Goal: Task Accomplishment & Management: Manage account settings

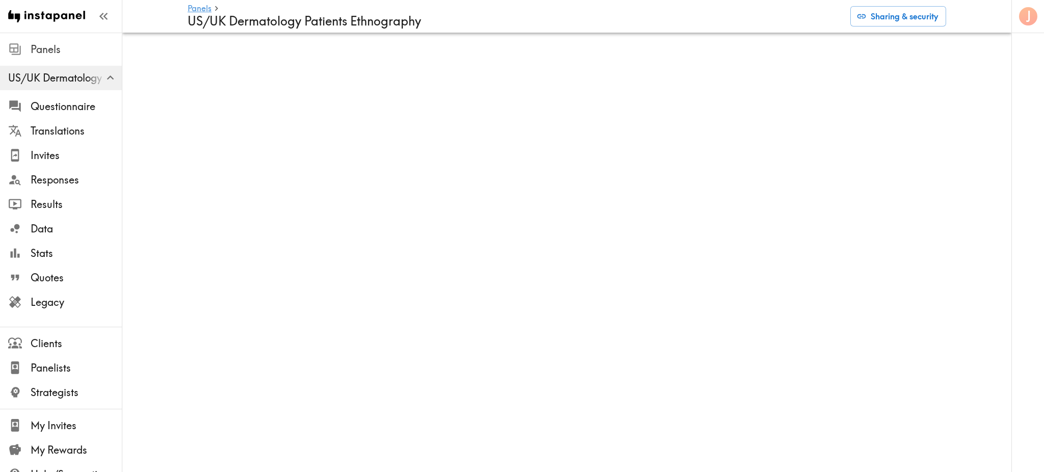
click at [52, 44] on span "Panels" at bounding box center [76, 49] width 91 height 14
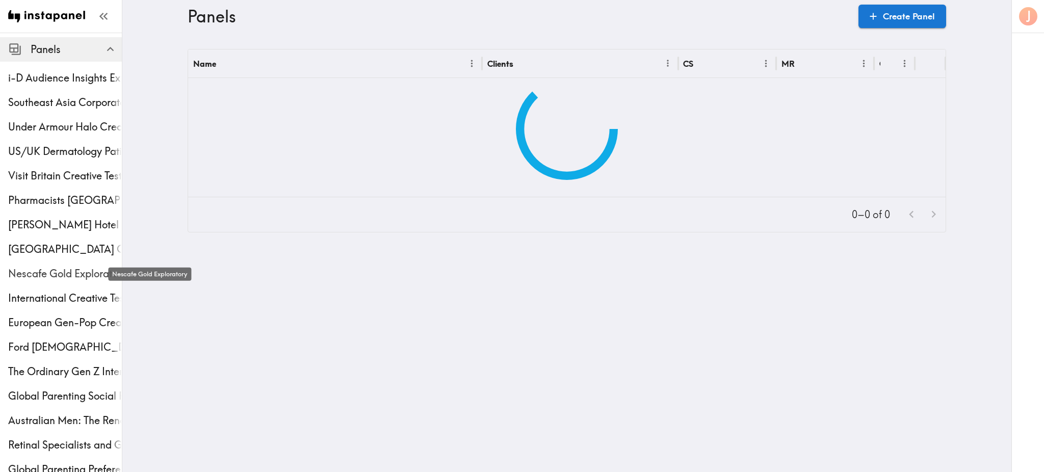
click at [50, 278] on span "Nescafe Gold Exploratory" at bounding box center [65, 274] width 114 height 14
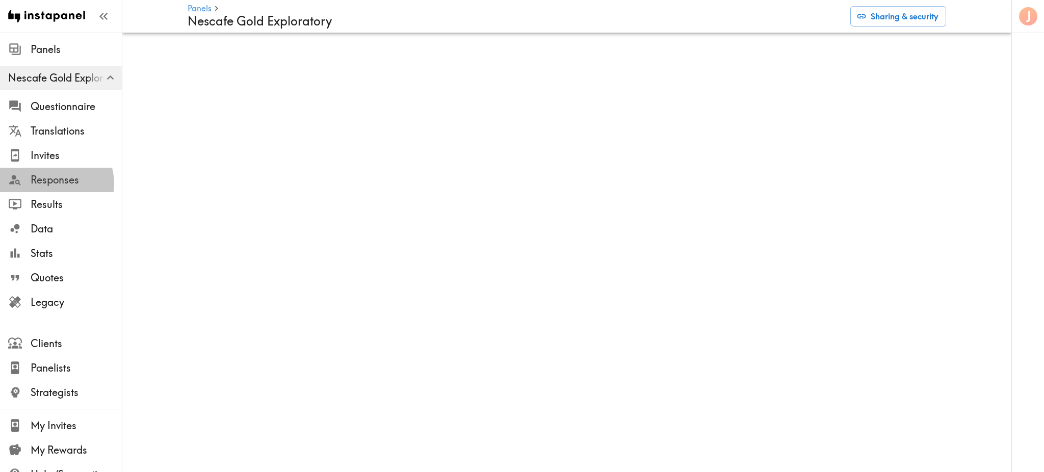
click at [54, 184] on span "Responses" at bounding box center [76, 180] width 91 height 14
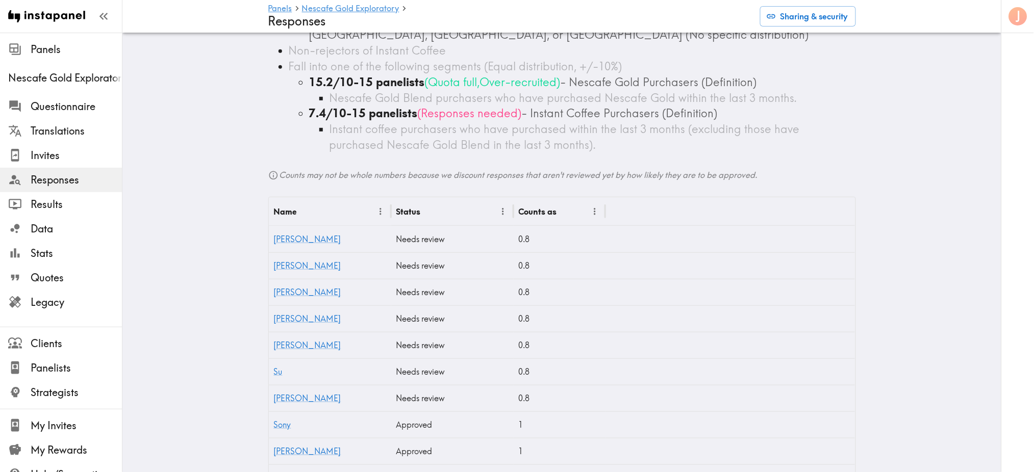
scroll to position [166, 0]
click at [283, 241] on link "[PERSON_NAME]" at bounding box center [307, 237] width 67 height 10
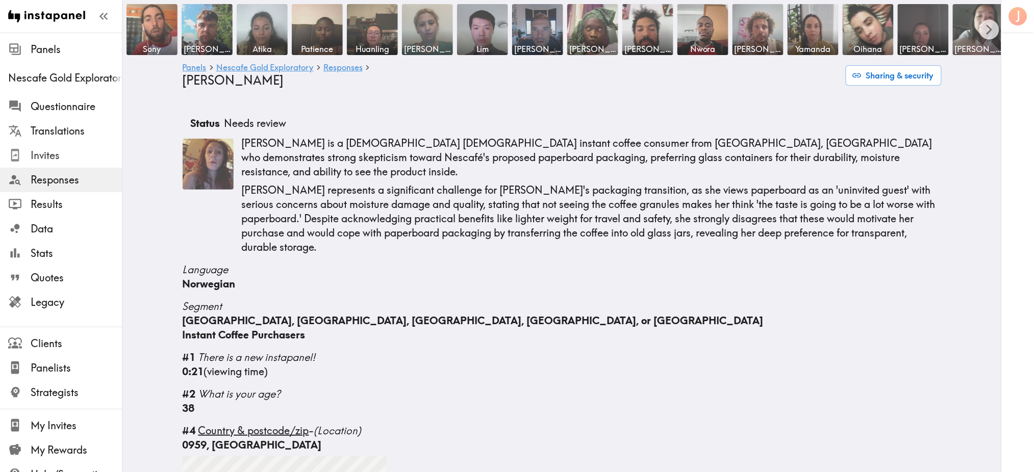
click at [53, 158] on span "Invites" at bounding box center [76, 155] width 91 height 14
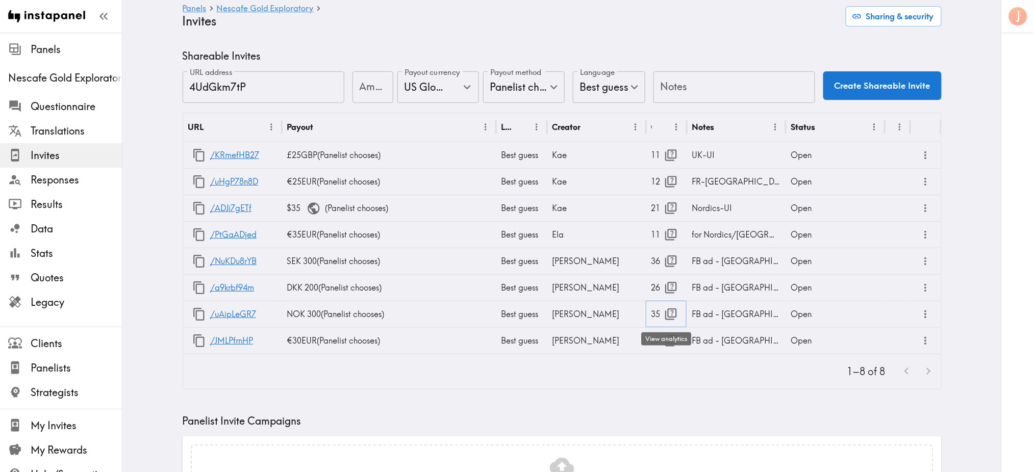
click at [664, 313] on icon "button" at bounding box center [671, 315] width 14 height 14
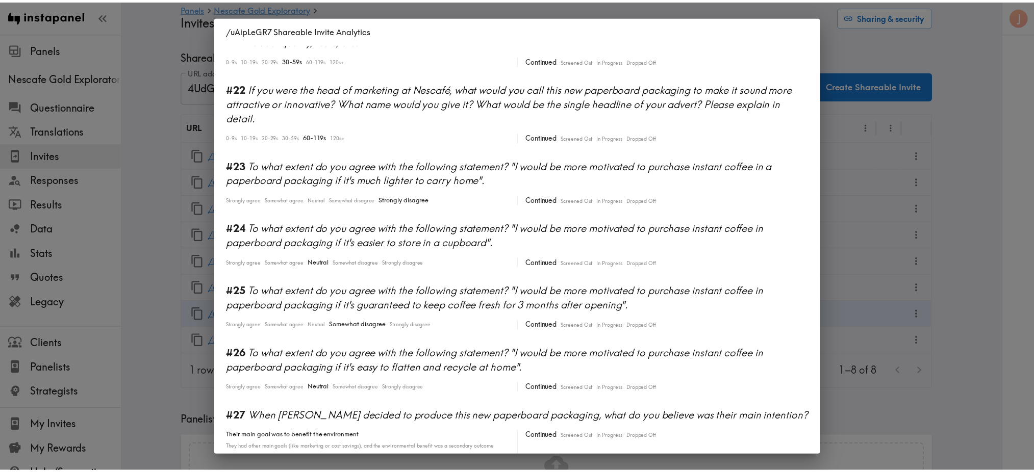
scroll to position [1506, 0]
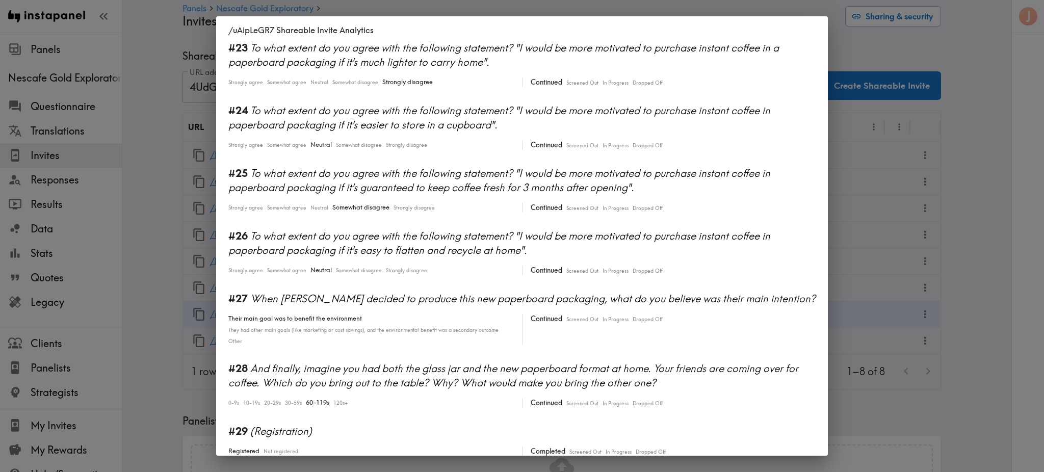
click at [536, 447] on span "Completed" at bounding box center [548, 452] width 35 height 10
click at [863, 43] on div "/uAipLeGR7 Shareable Invite Analytics #1 There is a new instapanel! 0-4s 10-19s…" at bounding box center [522, 236] width 1044 height 472
